Goal: Task Accomplishment & Management: Complete application form

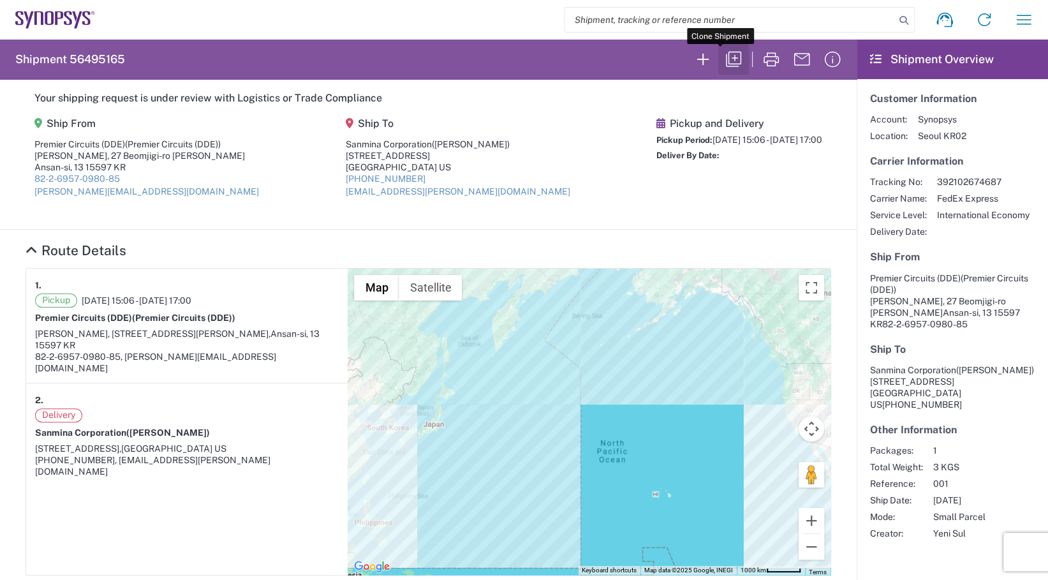
click at [723, 58] on icon "button" at bounding box center [733, 59] width 20 height 20
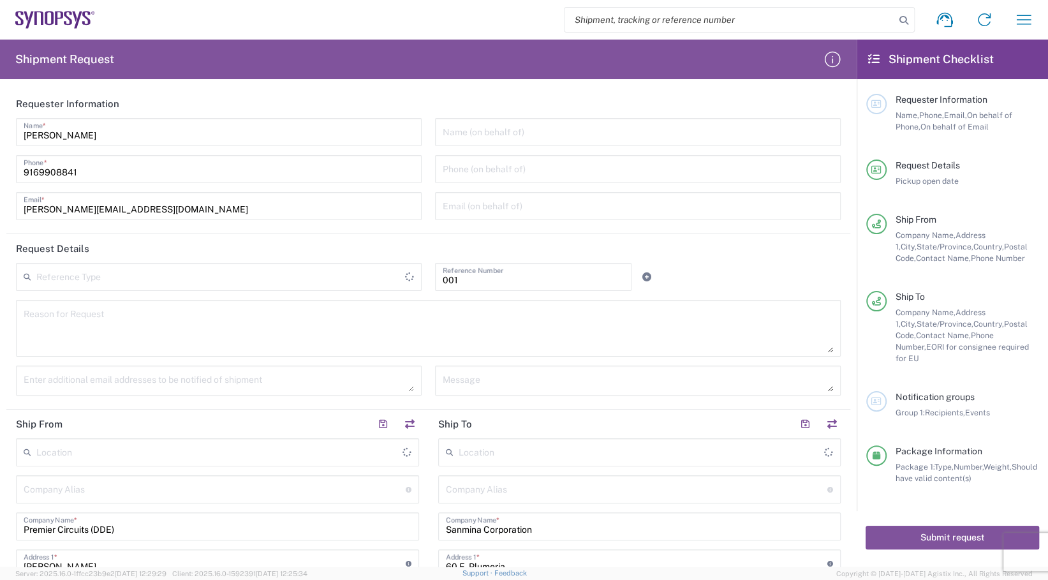
type input "Department"
type input "Gyeonggi-do"
type input "California"
type input "United States"
type input "Your Packaging"
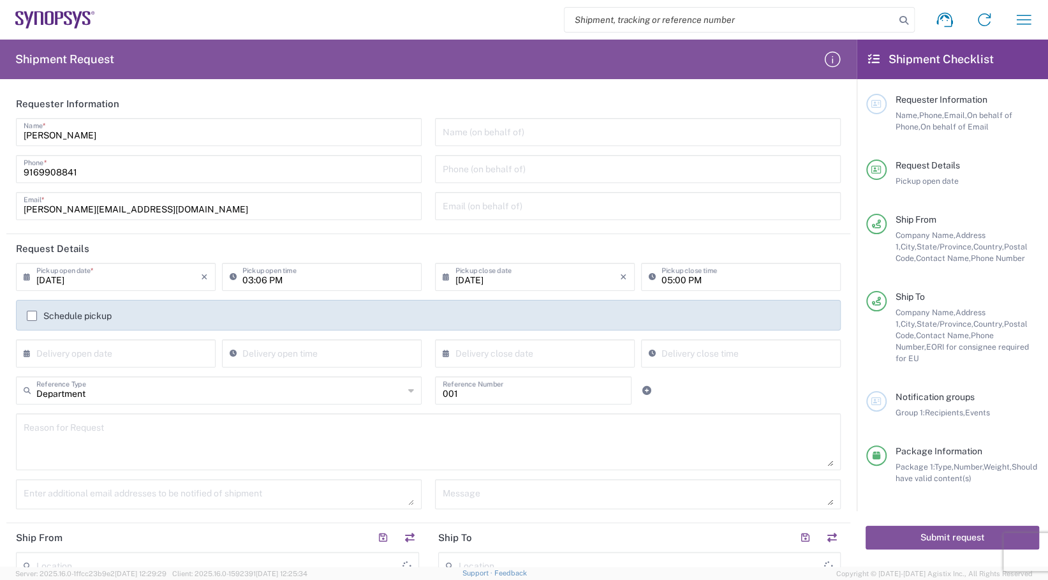
type input "South Korea"
type input "United States"
type input "Ex Works"
type input "California"
type input "United States"
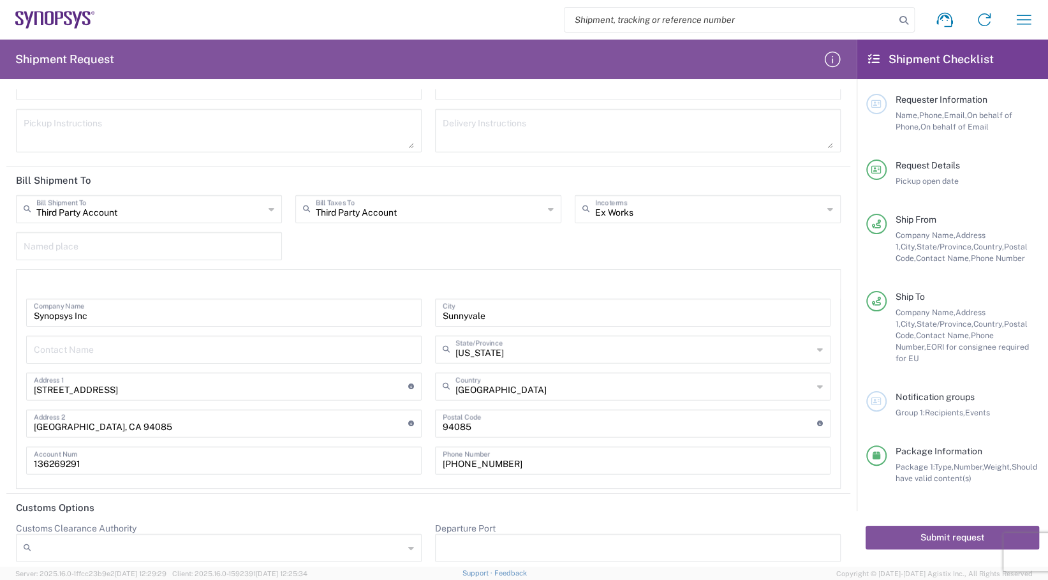
scroll to position [2235, 0]
